Goal: Find specific page/section

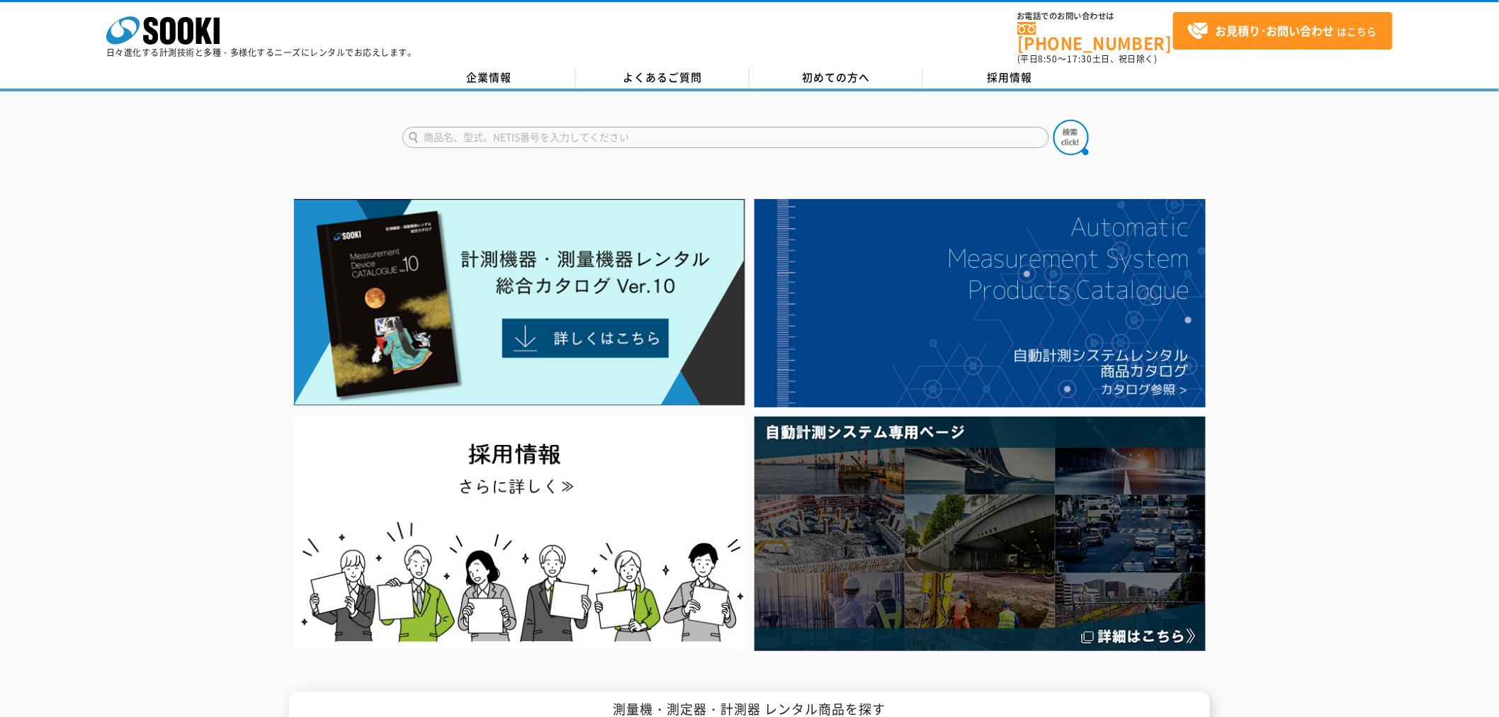
click at [492, 127] on input "text" at bounding box center [725, 137] width 647 height 21
type input "山留"
click at [1053, 120] on button at bounding box center [1070, 137] width 35 height 35
